Goal: Information Seeking & Learning: Learn about a topic

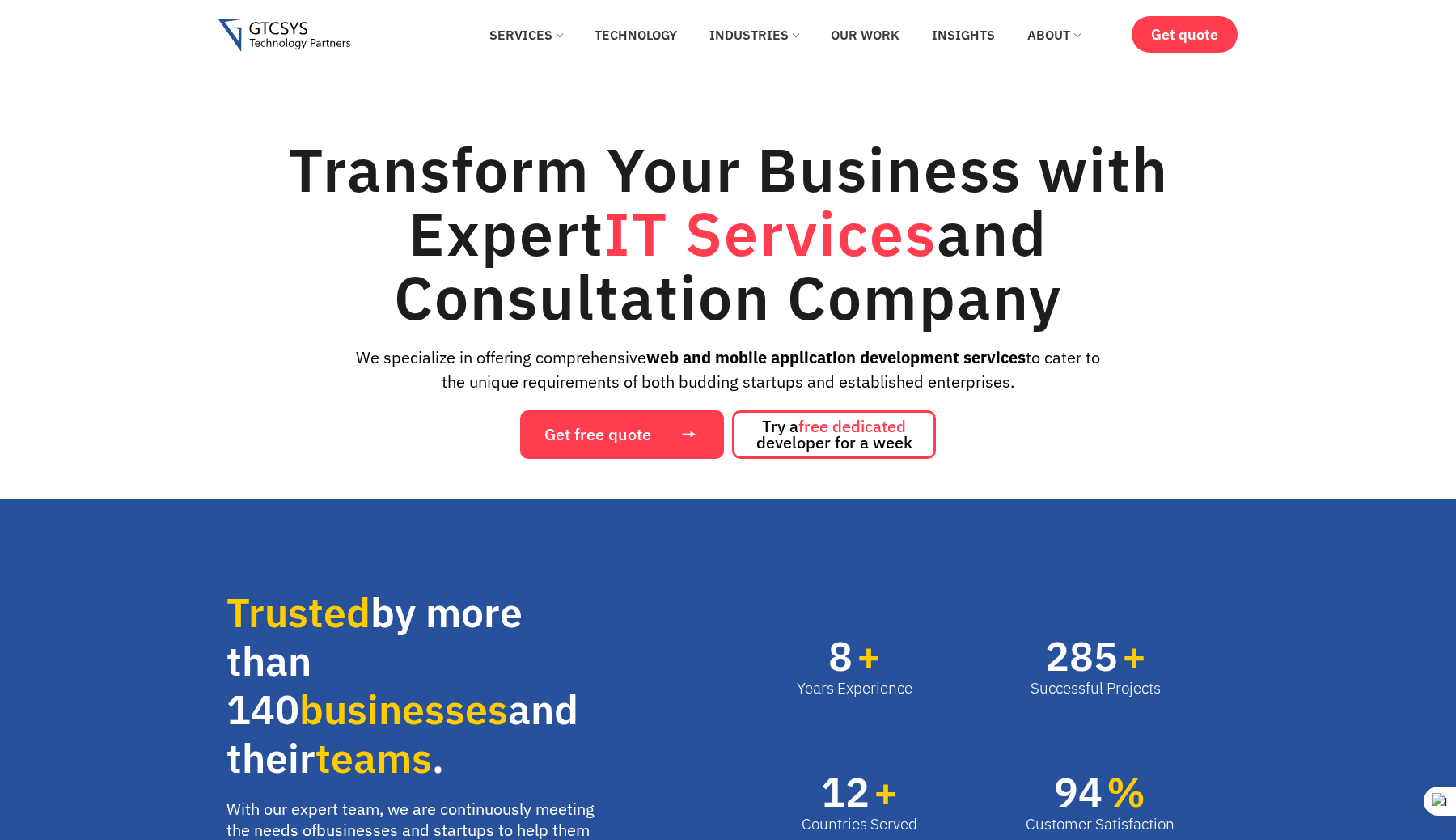
click at [1073, 41] on link "About" at bounding box center [1054, 35] width 77 height 36
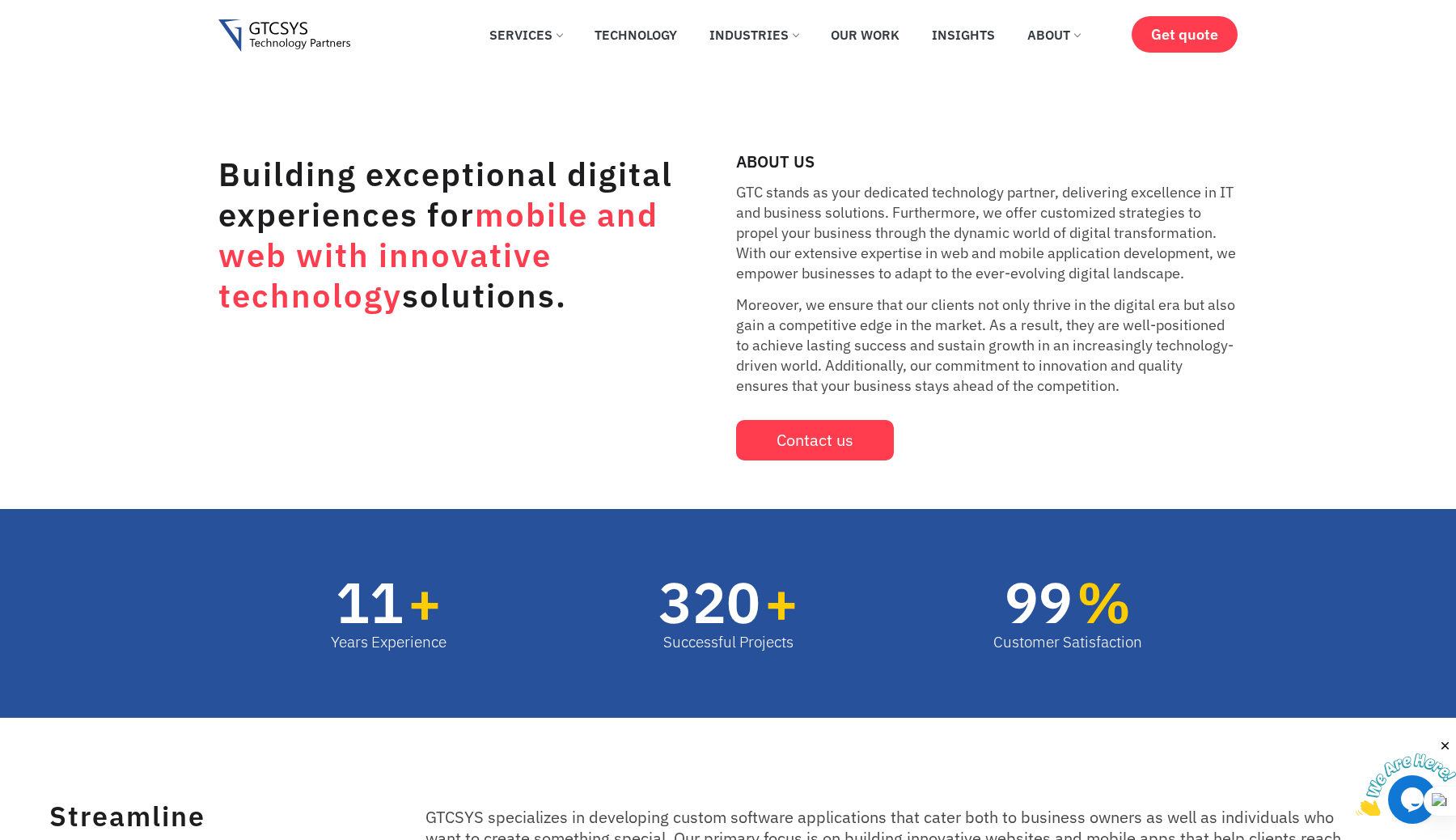
click at [768, 209] on p "GTC stands as your dedicated technology partner, delivering excellence in IT an…" at bounding box center [987, 232] width 502 height 101
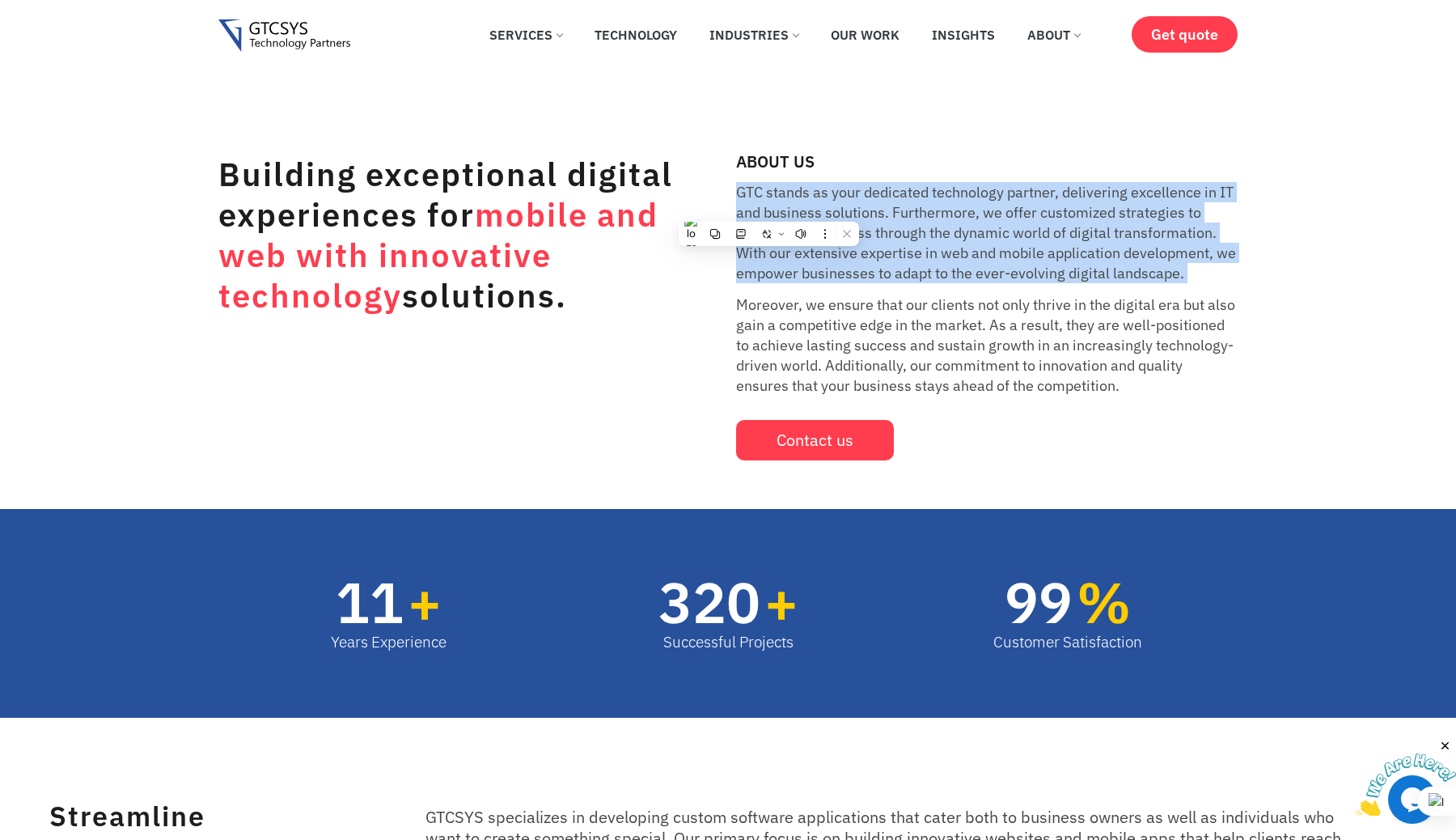
click at [466, 426] on div "Building exceptional digital experiences for mobile and web with innovative tec…" at bounding box center [469, 307] width 502 height 307
